Goal: Check status: Check status

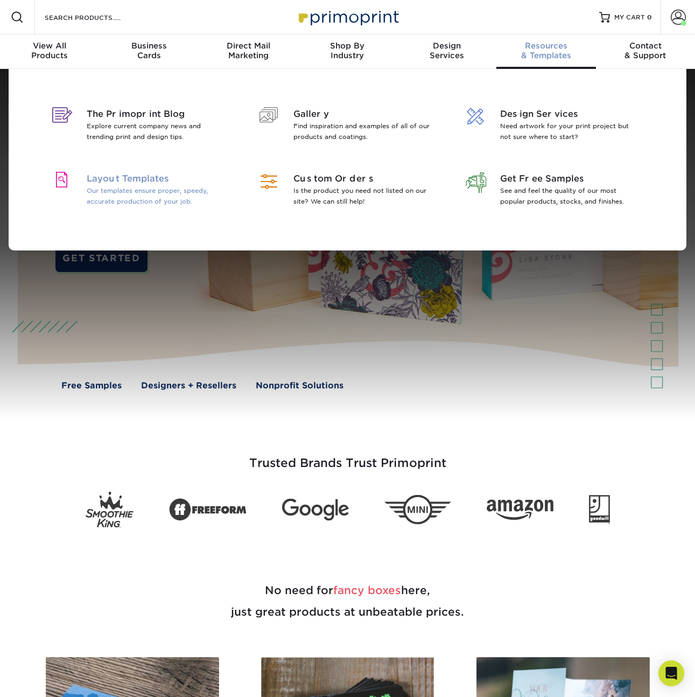
click at [121, 196] on p "Our templates ensure proper, speedy, accurate production of your job." at bounding box center [157, 196] width 140 height 22
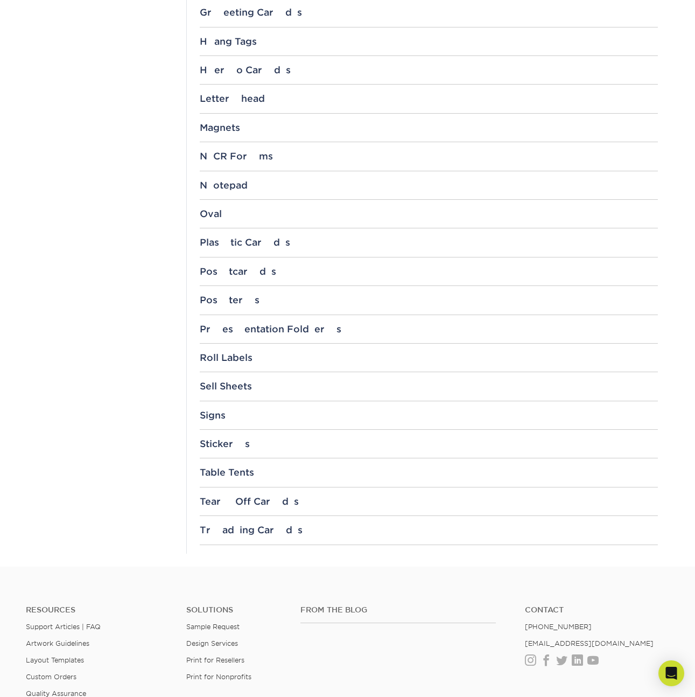
scroll to position [928, 0]
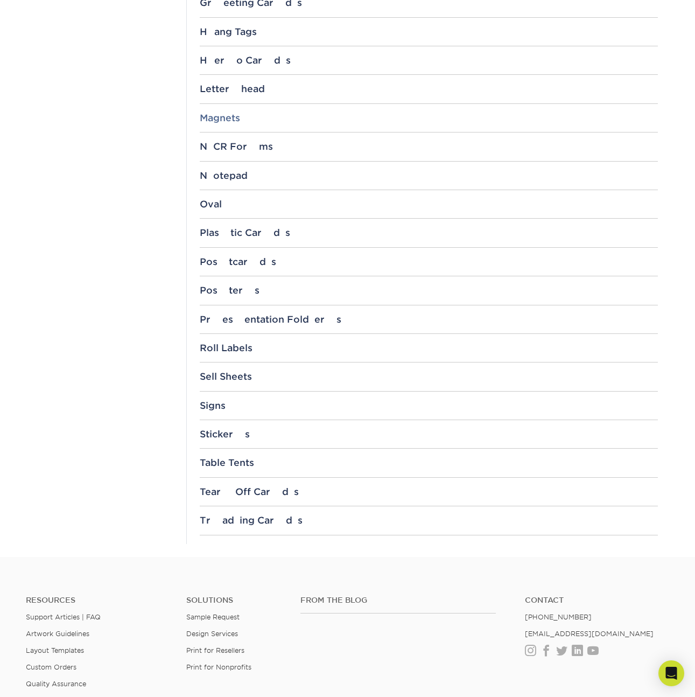
click at [234, 121] on div "Magnets" at bounding box center [429, 118] width 458 height 11
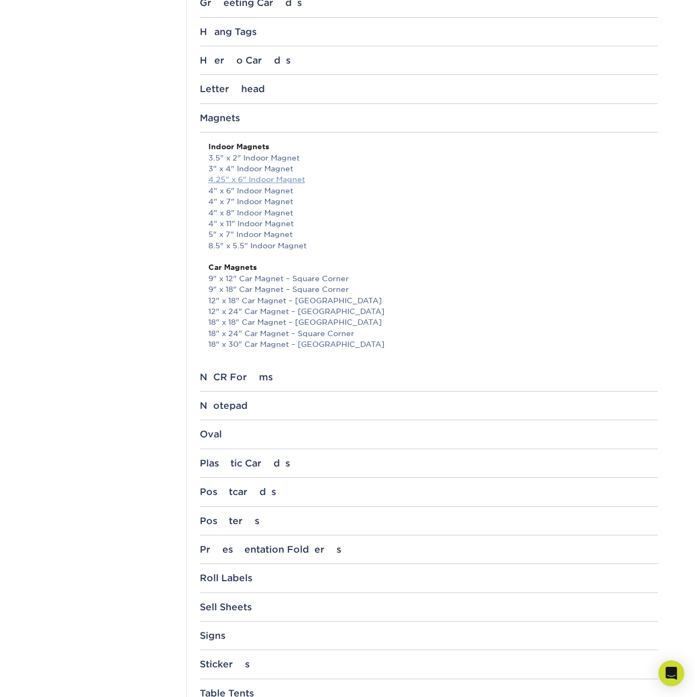
click at [266, 180] on link "4.25" x 6" Indoor Magnet" at bounding box center [256, 179] width 97 height 9
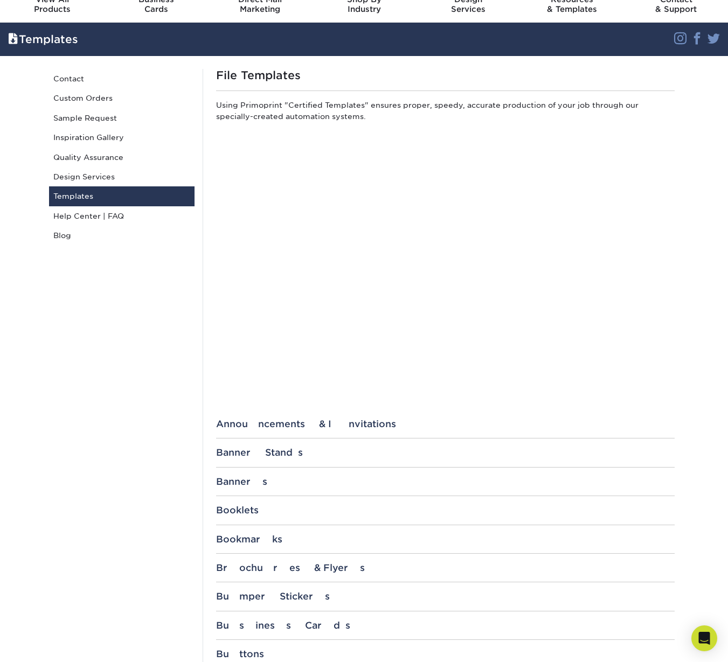
scroll to position [0, 0]
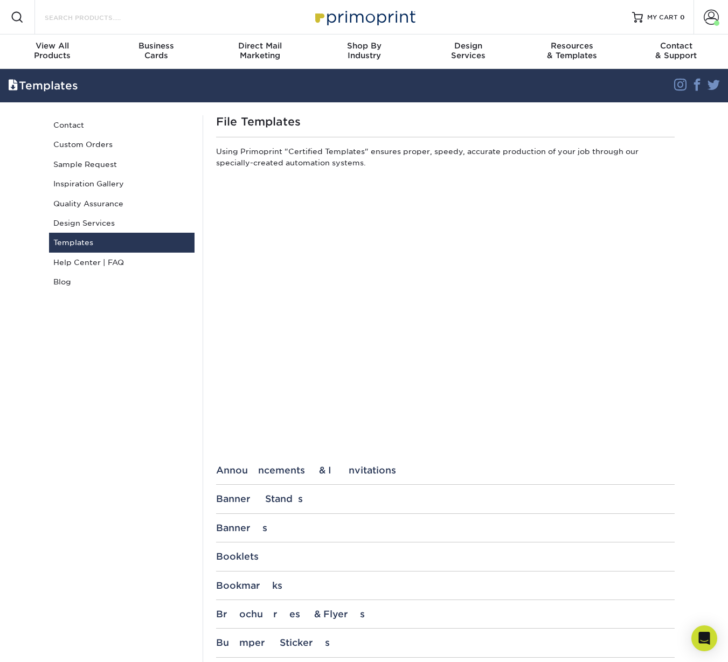
click at [79, 15] on input "Search Products" at bounding box center [96, 17] width 105 height 13
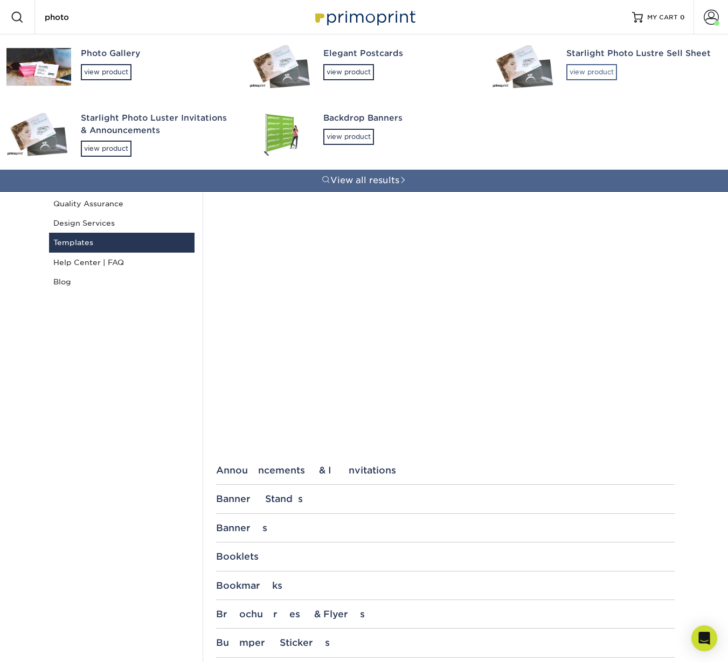
type input "photo"
click at [591, 72] on div "view product" at bounding box center [591, 72] width 51 height 16
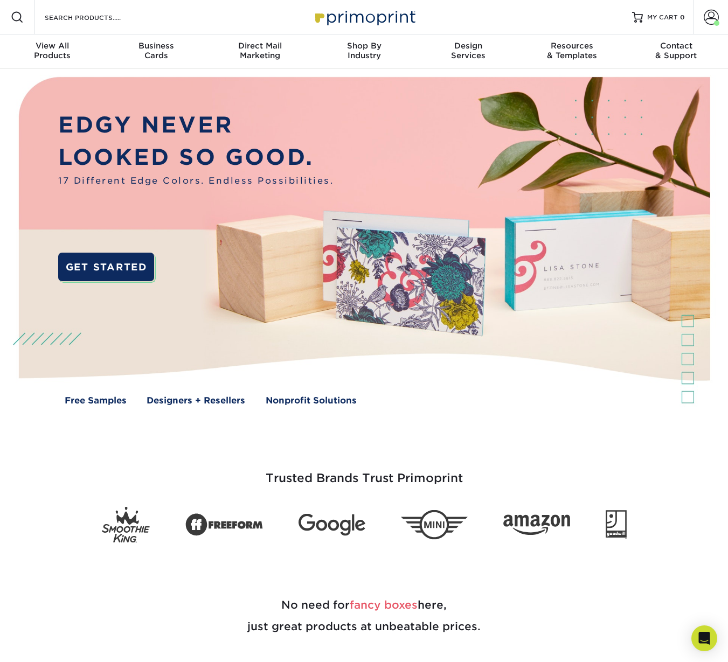
click at [90, 9] on div "Search Products" at bounding box center [92, 17] width 114 height 34
click at [91, 11] on input "Search Products" at bounding box center [96, 17] width 105 height 13
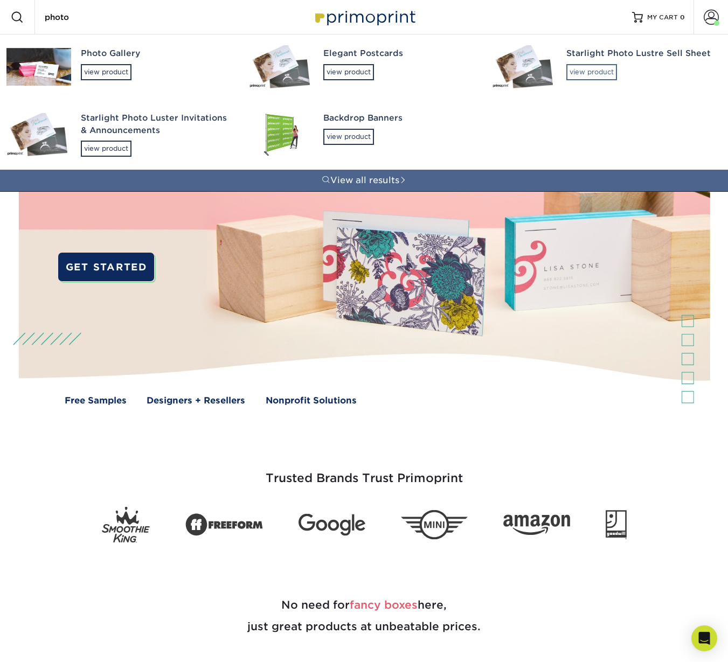
type input "photo"
click at [593, 72] on div "view product" at bounding box center [591, 72] width 51 height 16
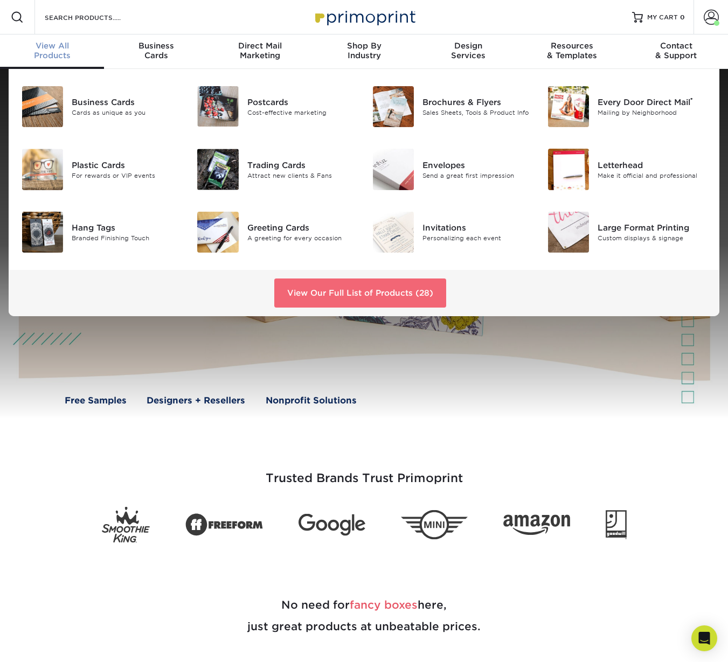
click at [361, 285] on link "View Our Full List of Products (28)" at bounding box center [360, 292] width 172 height 29
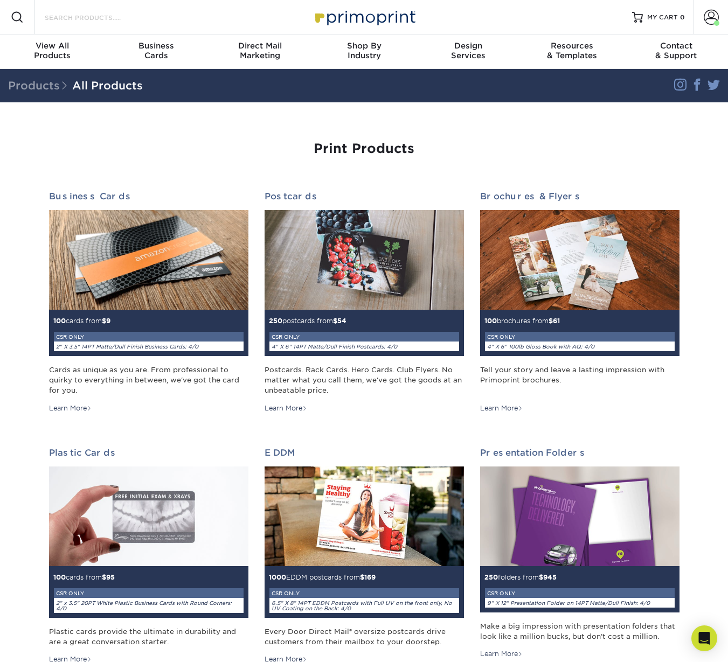
click at [71, 20] on input "Search Products" at bounding box center [96, 17] width 105 height 13
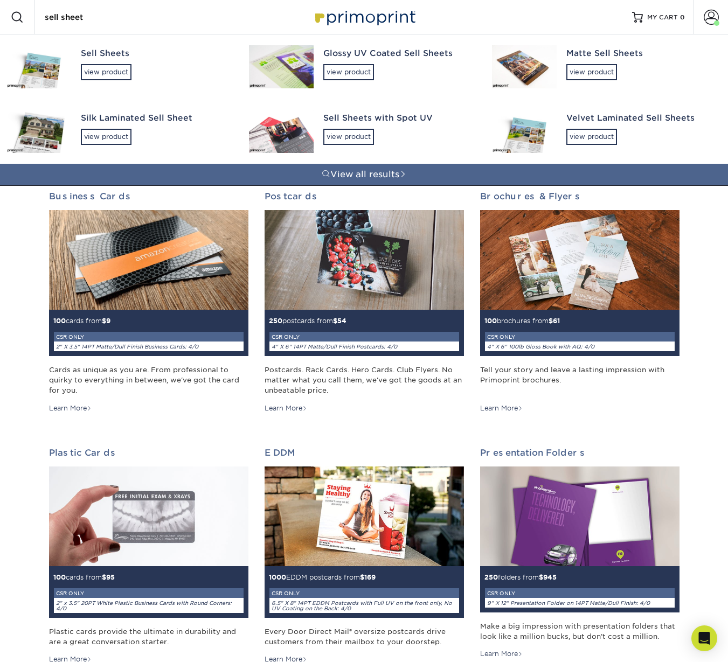
type input "sell sheet"
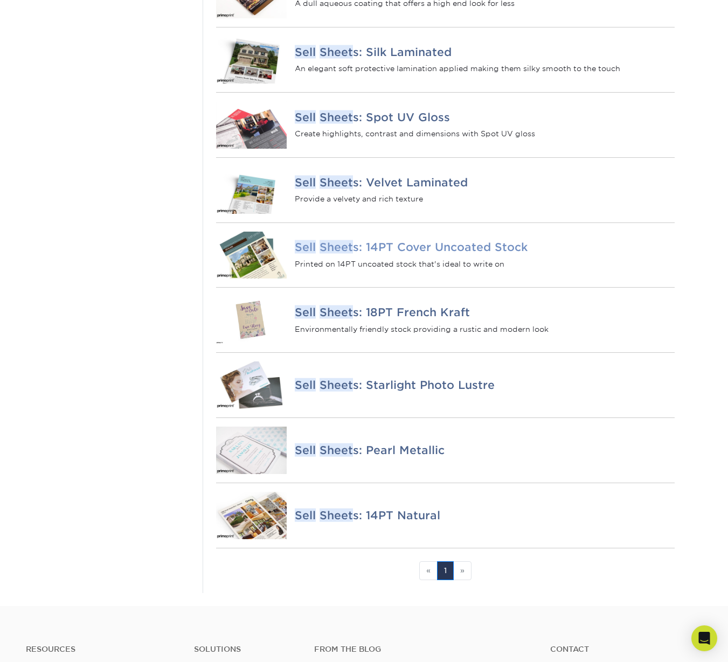
scroll to position [482, 0]
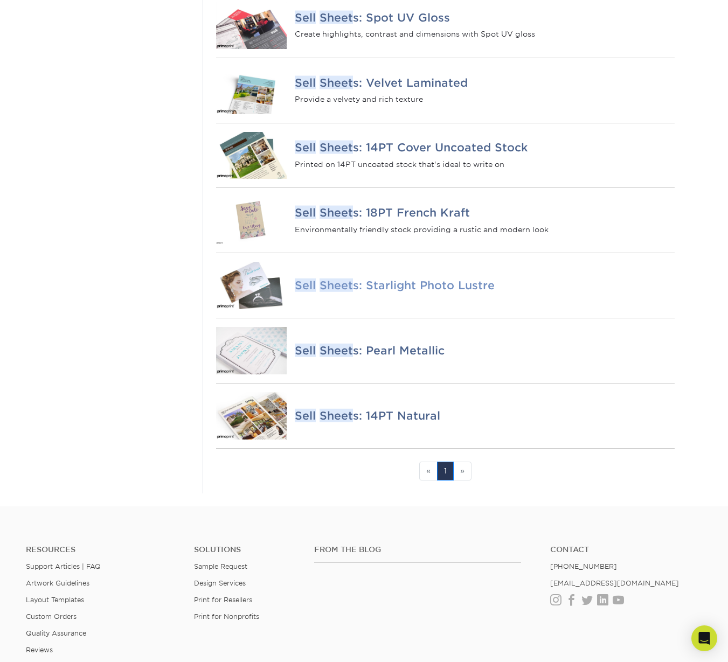
click at [465, 292] on h4 "Sell Sheet s: Starlight Photo Lustre" at bounding box center [484, 285] width 379 height 13
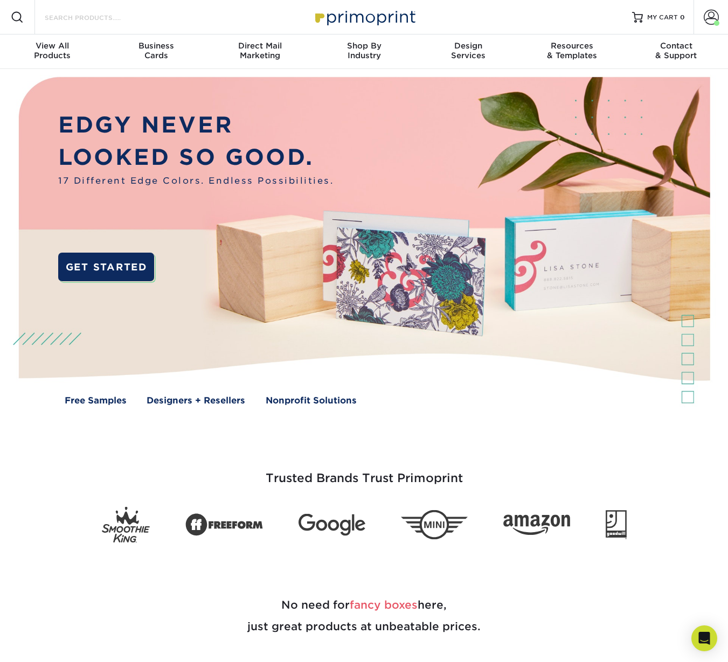
click at [91, 18] on input "Search Products" at bounding box center [96, 17] width 105 height 13
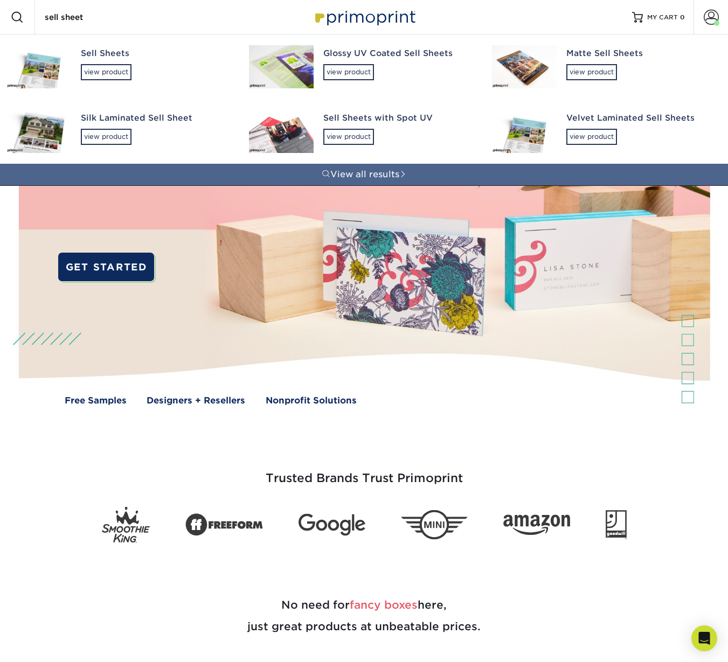
type input "sell sheet"
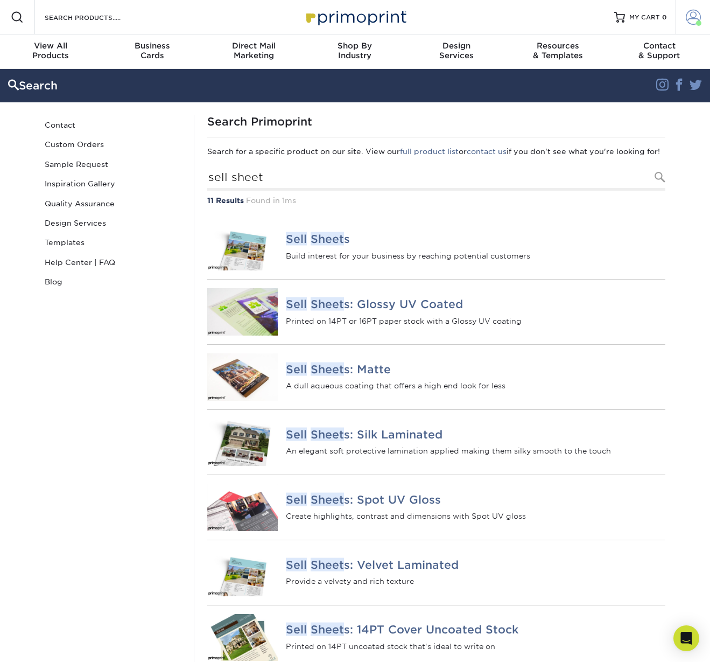
click at [700, 10] on span at bounding box center [693, 17] width 15 height 15
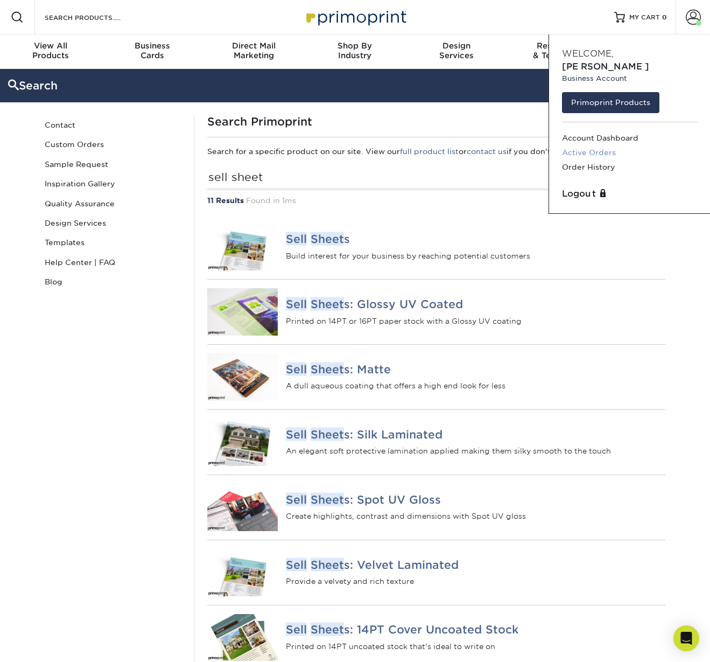
click at [595, 145] on link "Active Orders" at bounding box center [629, 152] width 135 height 15
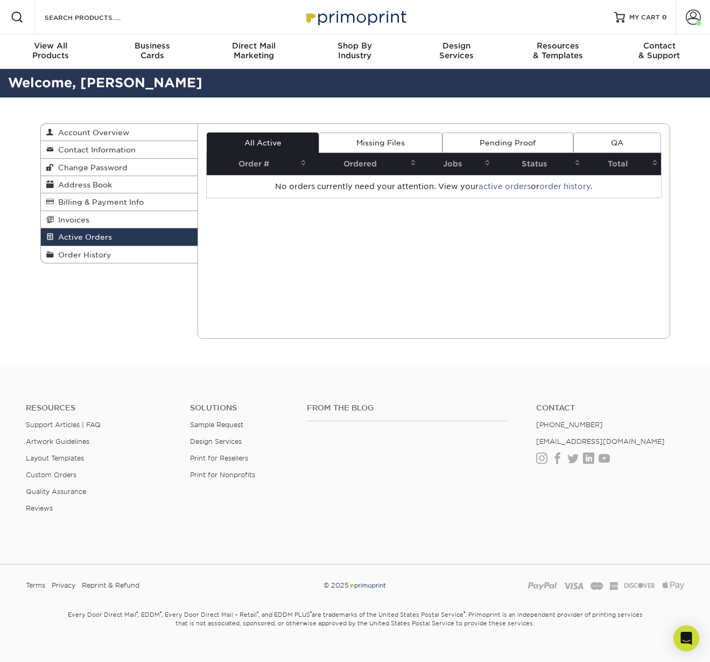
click at [368, 142] on link "Missing Files" at bounding box center [380, 143] width 123 height 20
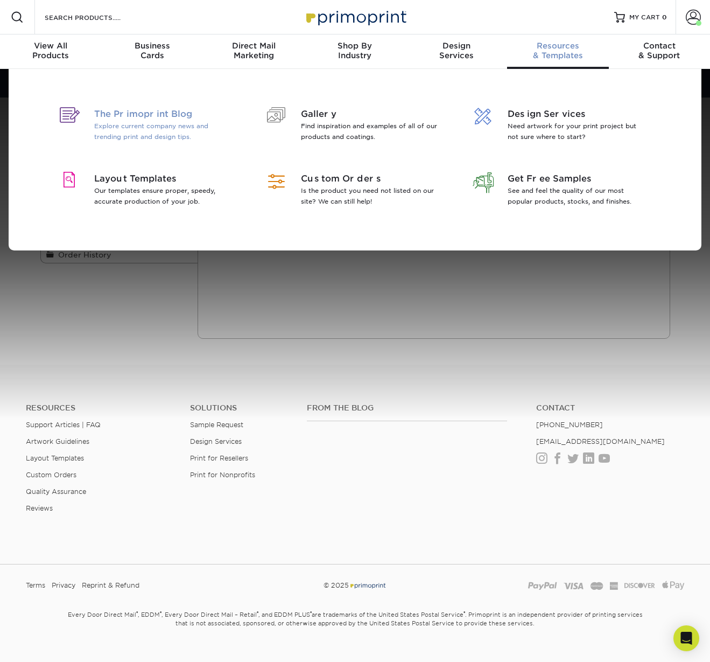
click at [141, 128] on p "Explore current company news and trending print and design tips." at bounding box center [164, 132] width 140 height 22
